Goal: Transaction & Acquisition: Purchase product/service

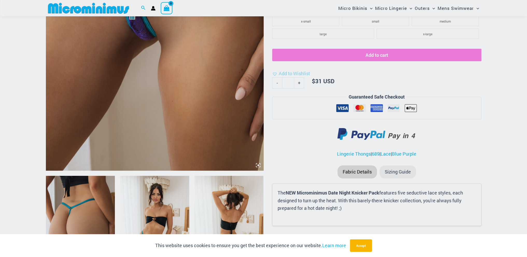
scroll to position [255, 0]
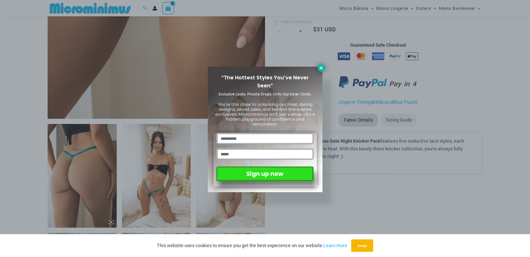
click at [320, 69] on icon at bounding box center [321, 68] width 5 height 5
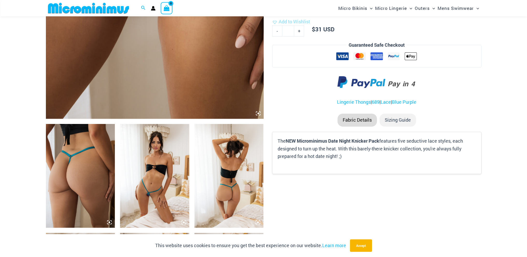
click at [172, 158] on img at bounding box center [154, 176] width 69 height 104
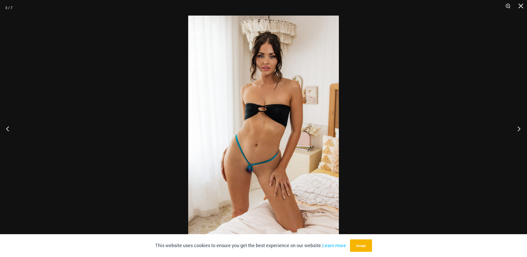
click at [519, 127] on button "Next" at bounding box center [516, 129] width 19 height 26
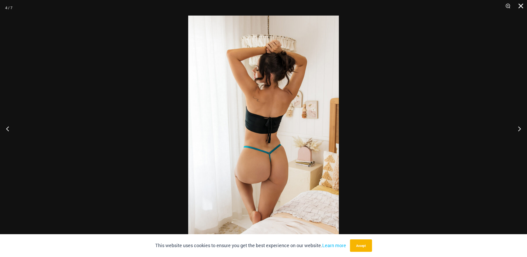
click at [519, 3] on button "Close" at bounding box center [518, 8] width 13 height 16
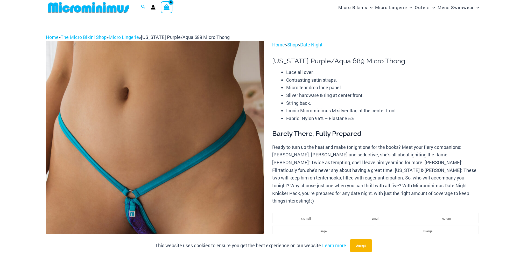
scroll to position [0, 0]
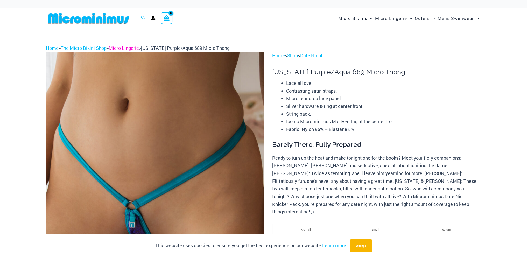
click at [126, 50] on link "Micro Lingerie" at bounding box center [124, 48] width 30 height 6
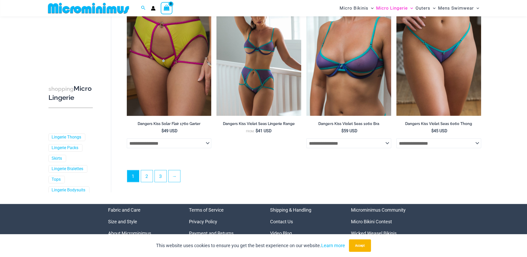
scroll to position [1389, 0]
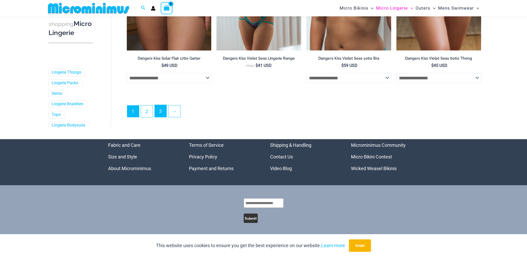
click at [165, 109] on link "3" at bounding box center [161, 111] width 12 height 12
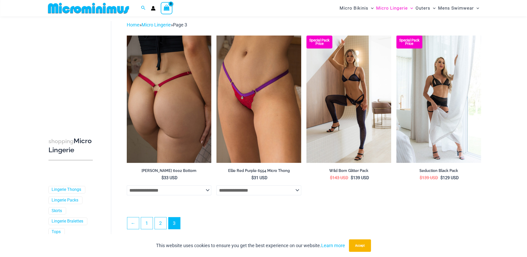
scroll to position [139, 0]
